Goal: Navigation & Orientation: Find specific page/section

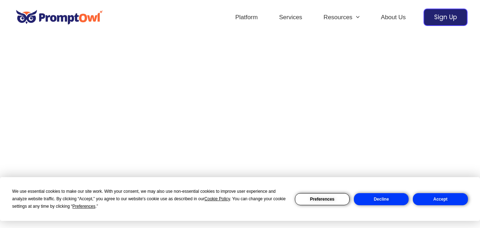
click at [450, 198] on button "Accept" at bounding box center [440, 199] width 55 height 12
click at [442, 204] on button "Accept" at bounding box center [440, 199] width 55 height 12
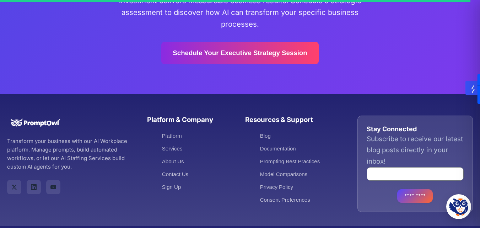
scroll to position [1749, 0]
